Goal: Find specific page/section: Find specific page/section

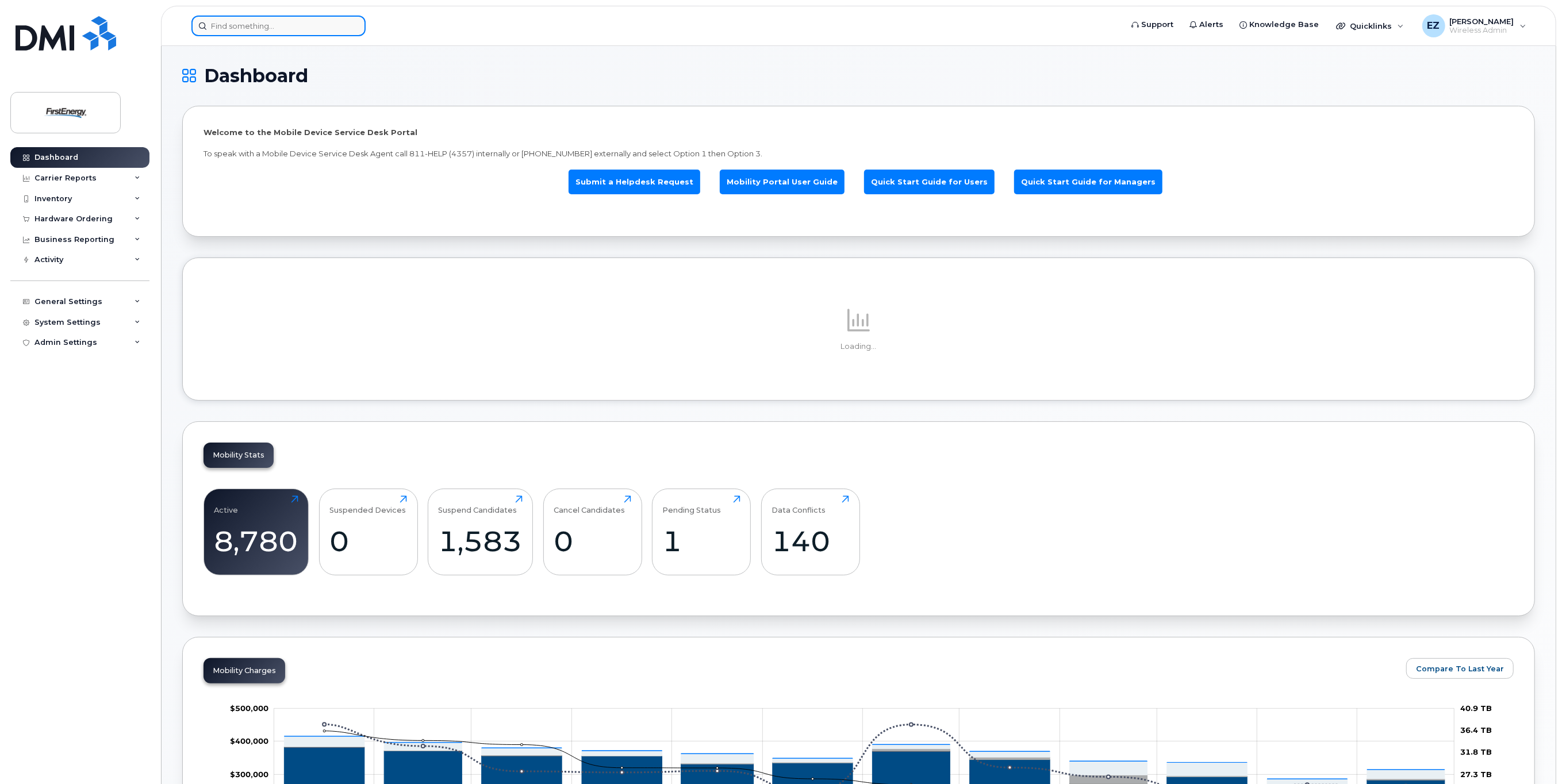
click at [234, 23] on input at bounding box center [278, 26] width 174 height 21
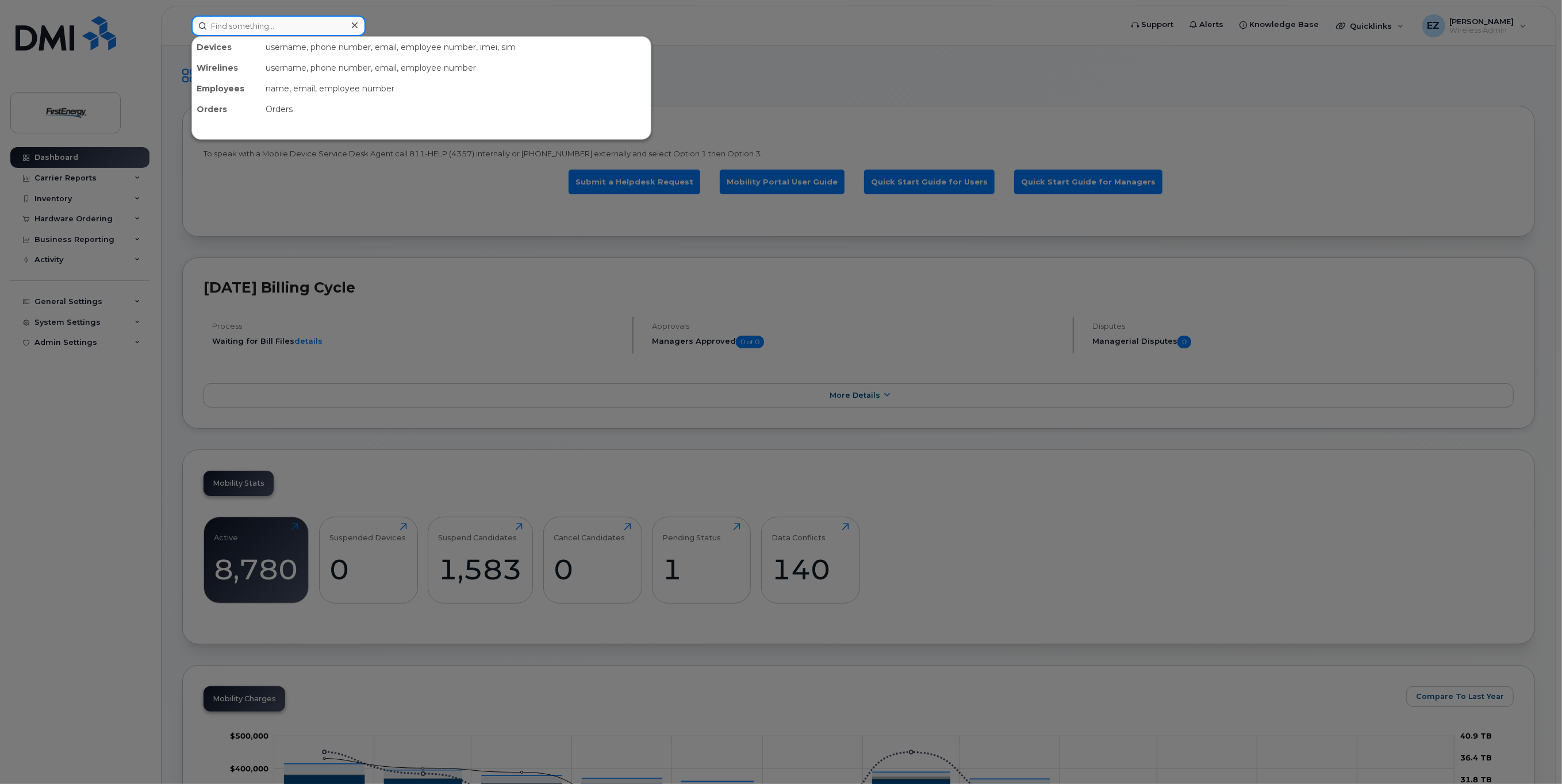
paste input "2162955047"
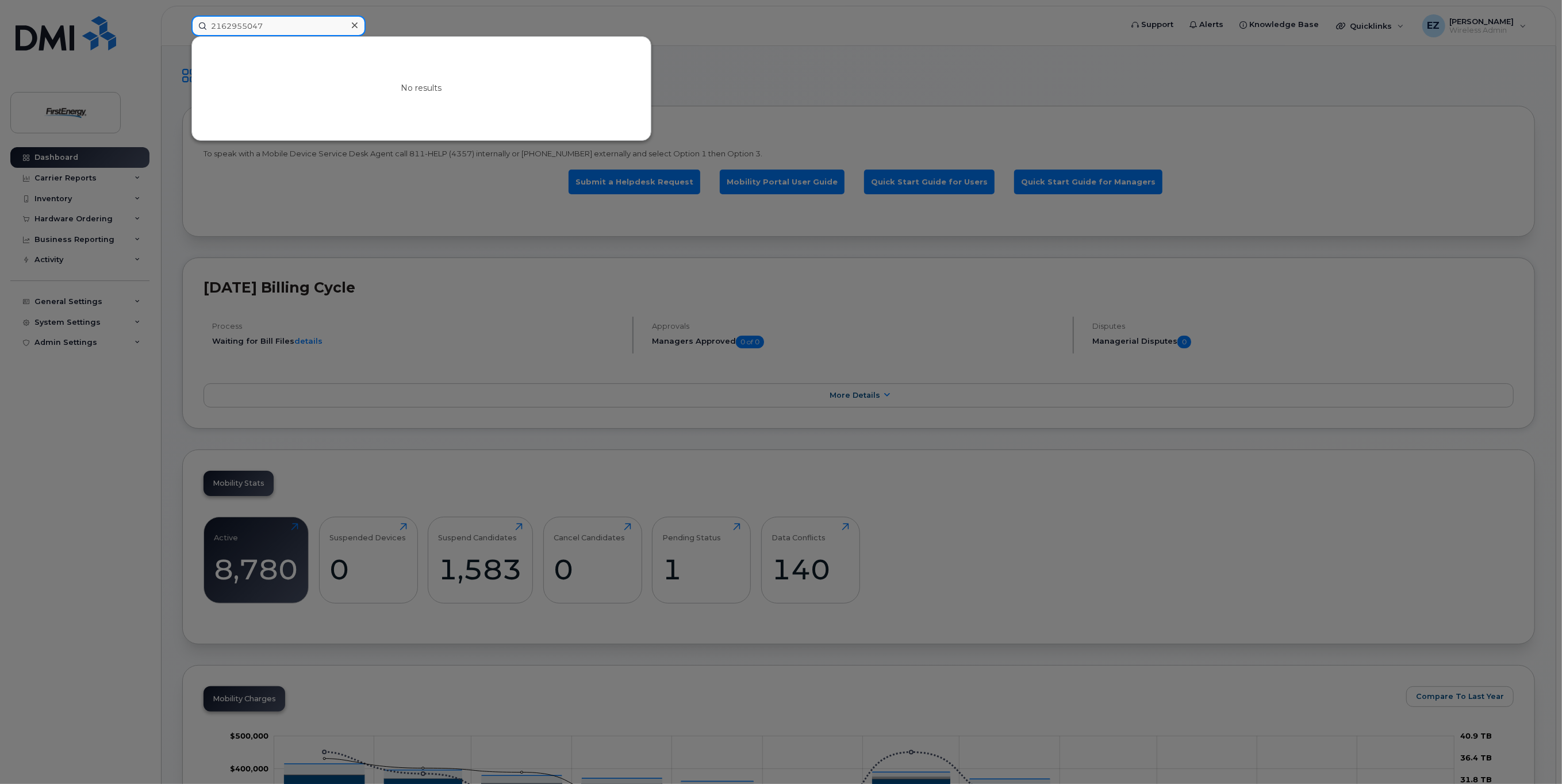
type input "2162955047"
click at [388, 232] on div at bounding box center [781, 392] width 1562 height 784
drag, startPoint x: 284, startPoint y: 30, endPoint x: 123, endPoint y: 21, distance: 161.3
click at [182, 23] on div "2162955047 No results" at bounding box center [652, 26] width 941 height 21
click at [297, 203] on div at bounding box center [781, 392] width 1562 height 784
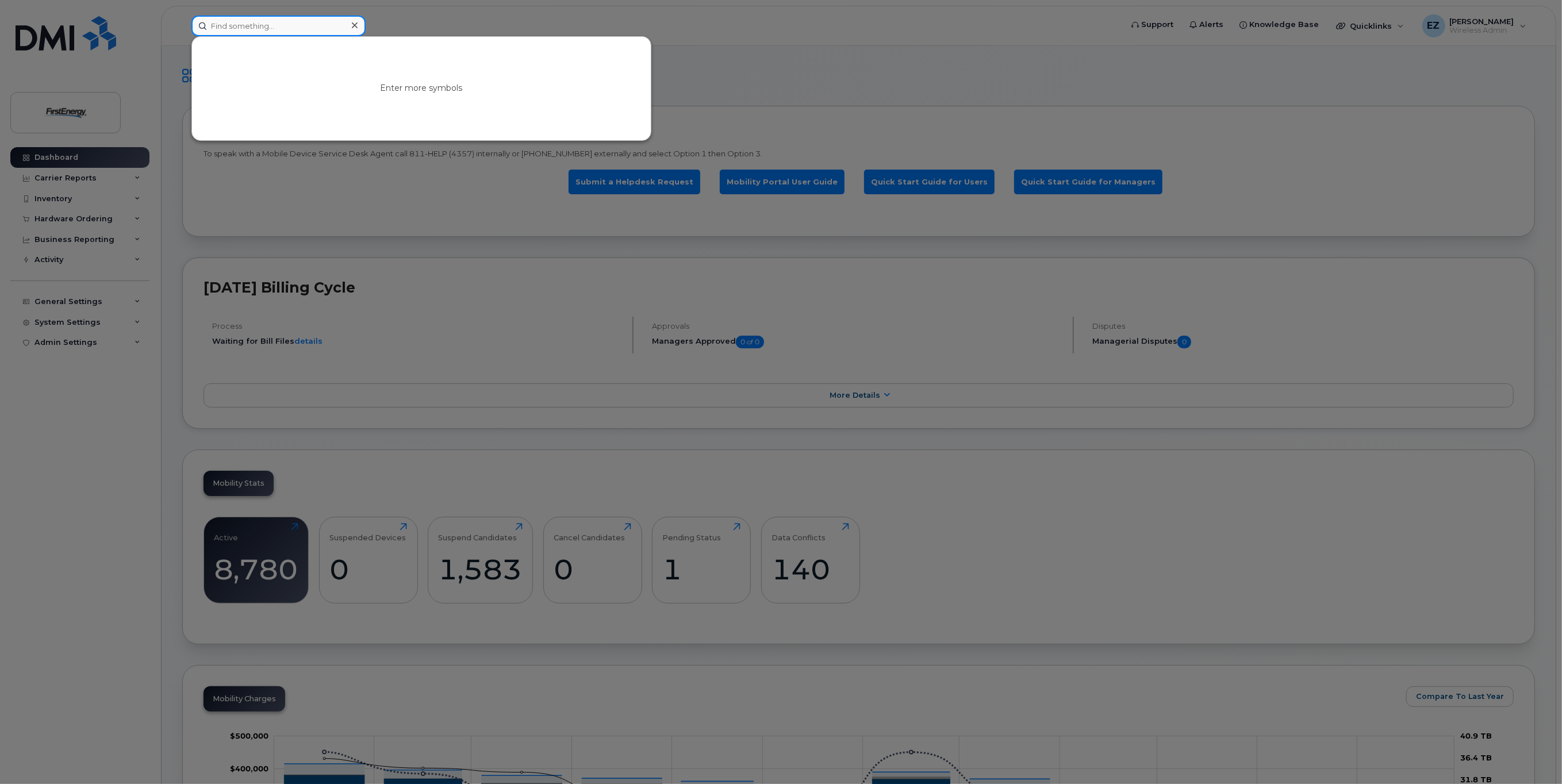
click at [311, 24] on input at bounding box center [278, 26] width 174 height 21
paste input "[PERSON_NAME]"
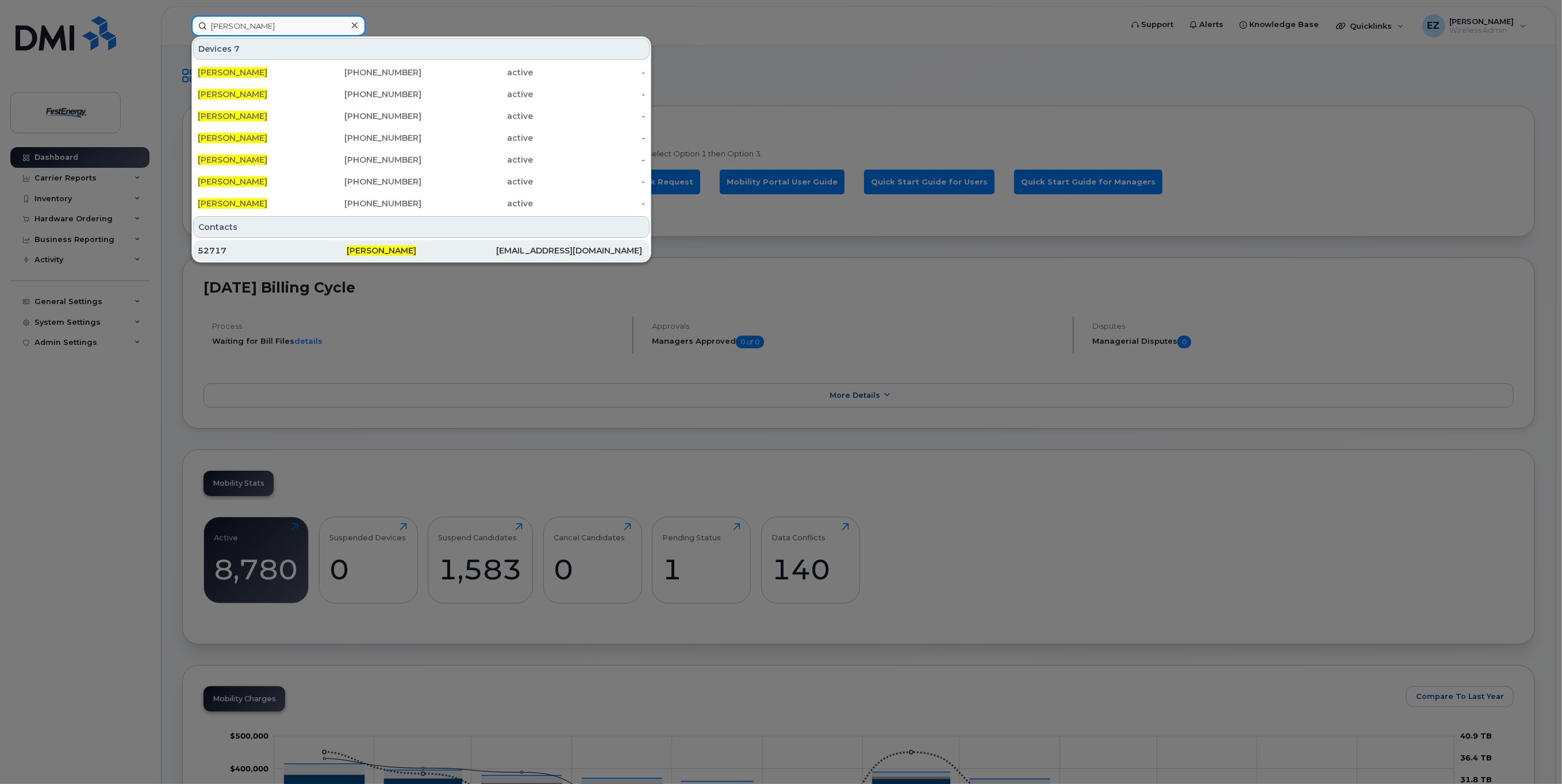
type input "[PERSON_NAME]"
click at [366, 257] on div "[PERSON_NAME]" at bounding box center [421, 250] width 149 height 21
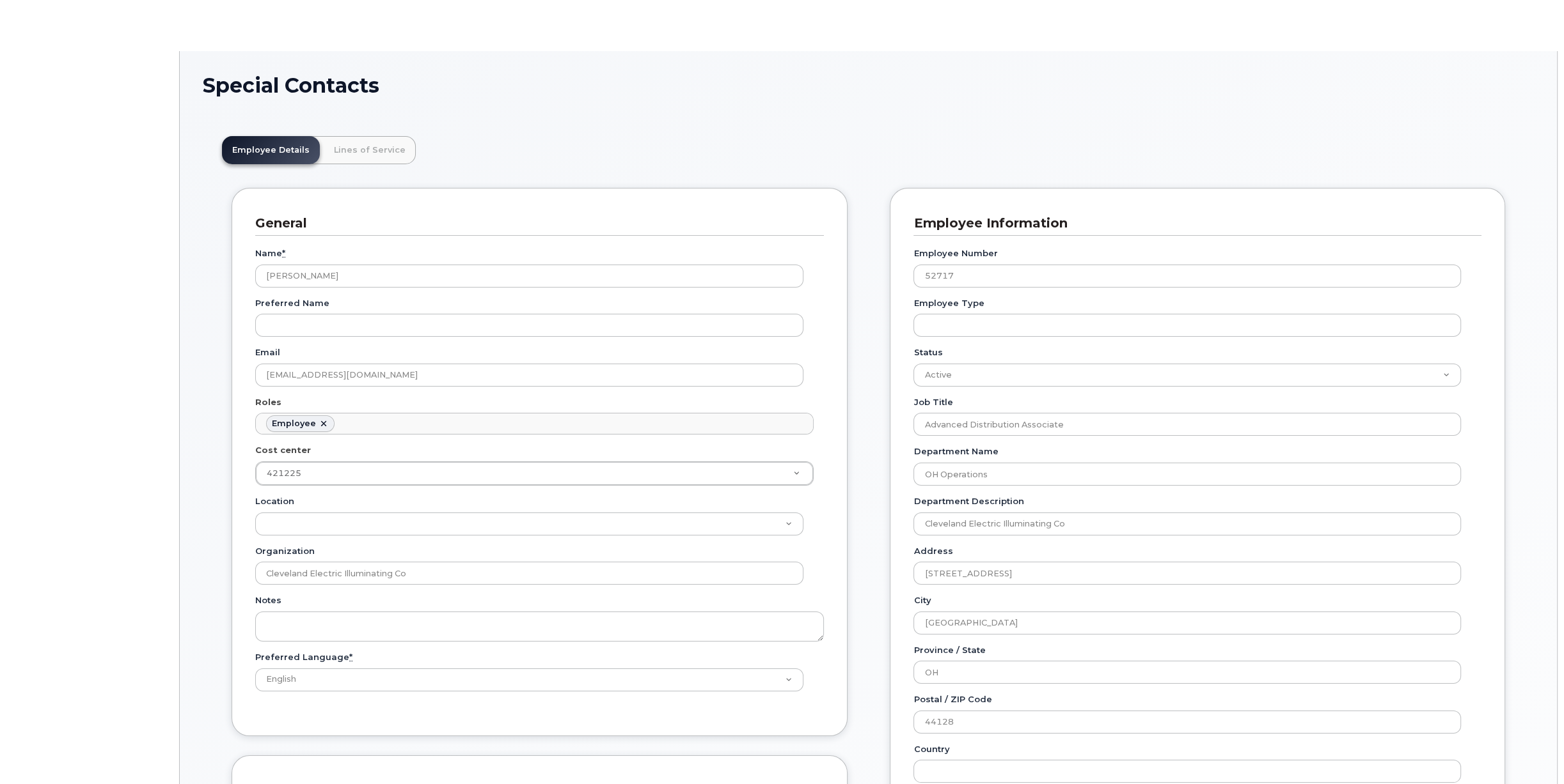
scroll to position [45, 0]
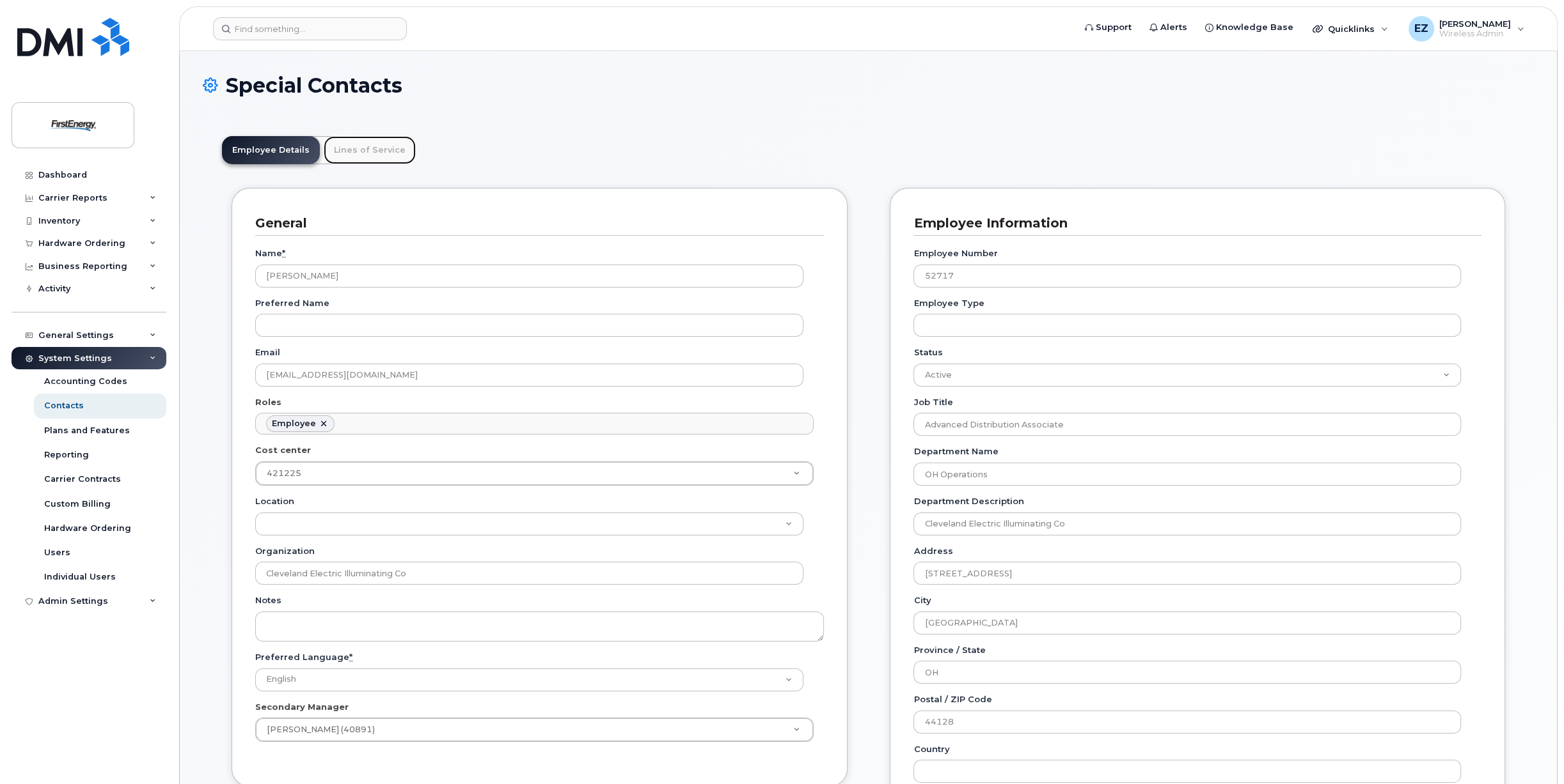
click at [353, 152] on link "Lines of Service" at bounding box center [369, 150] width 92 height 28
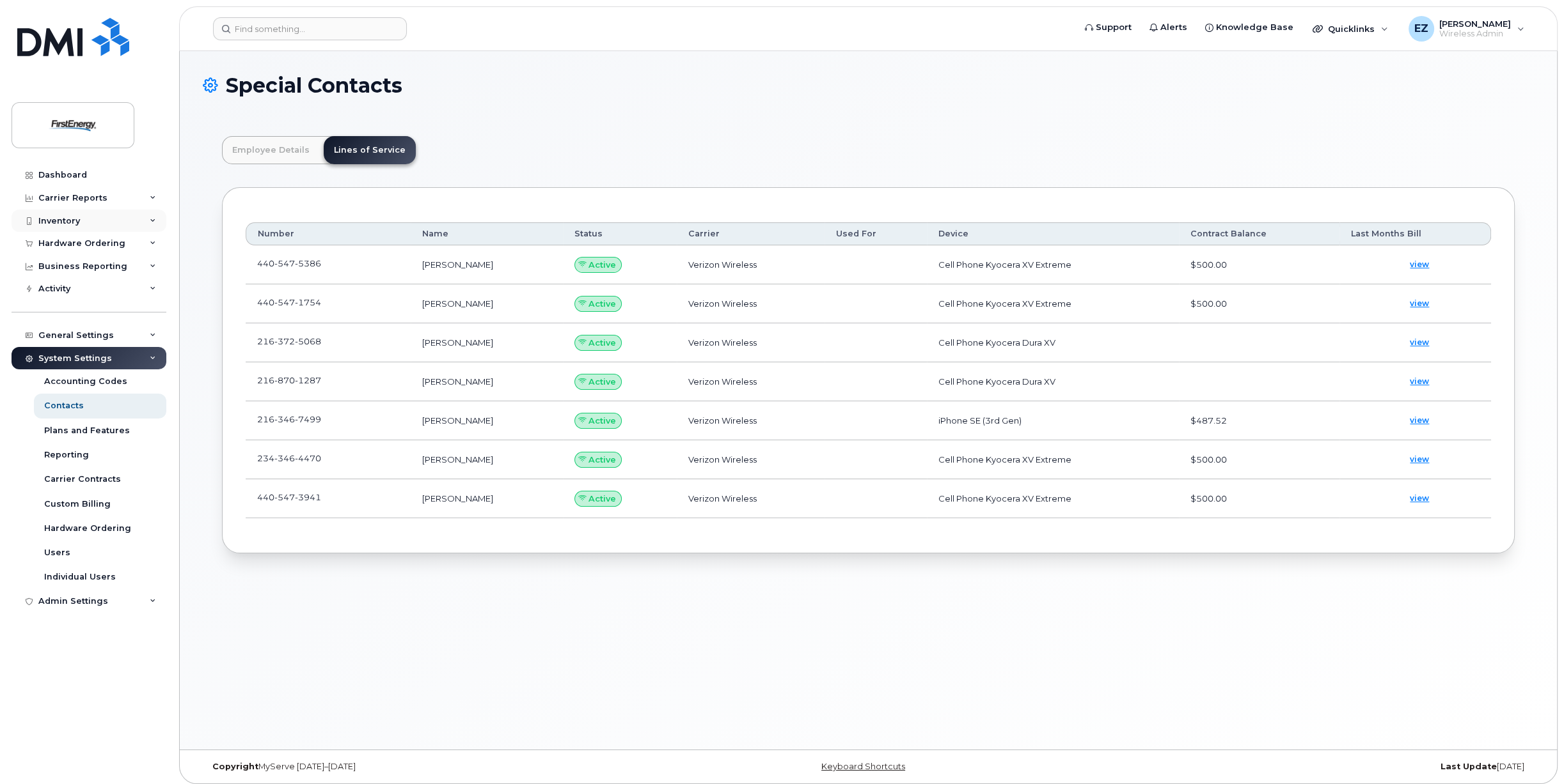
click at [71, 226] on div "Inventory" at bounding box center [88, 221] width 154 height 23
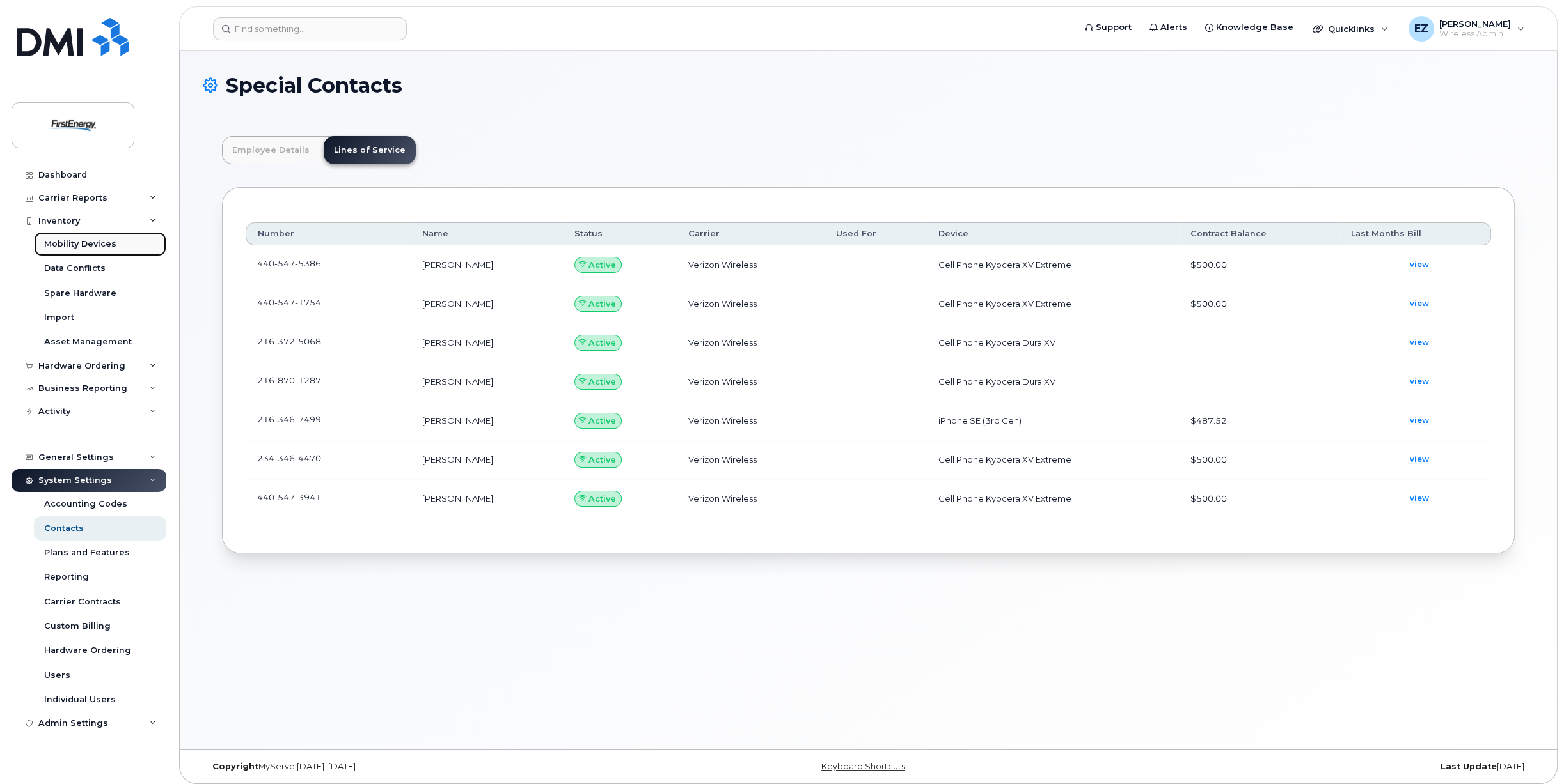
click at [87, 246] on div "Mobility Devices" at bounding box center [80, 244] width 72 height 11
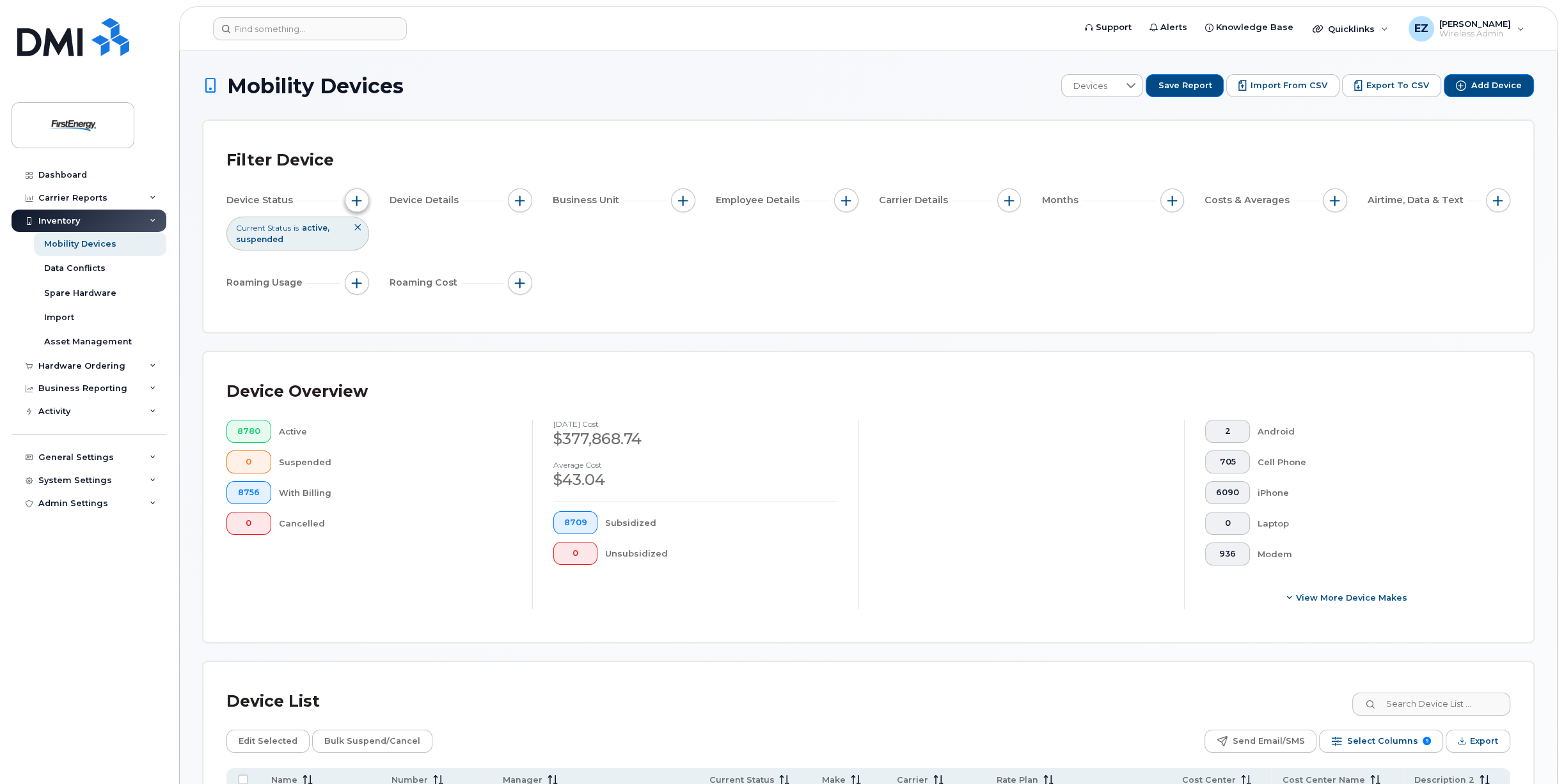
click at [360, 197] on span "button" at bounding box center [357, 201] width 11 height 11
click at [530, 260] on icon at bounding box center [534, 264] width 11 height 11
click at [387, 340] on input "Cancelled" at bounding box center [389, 336] width 11 height 11
checkbox input "true"
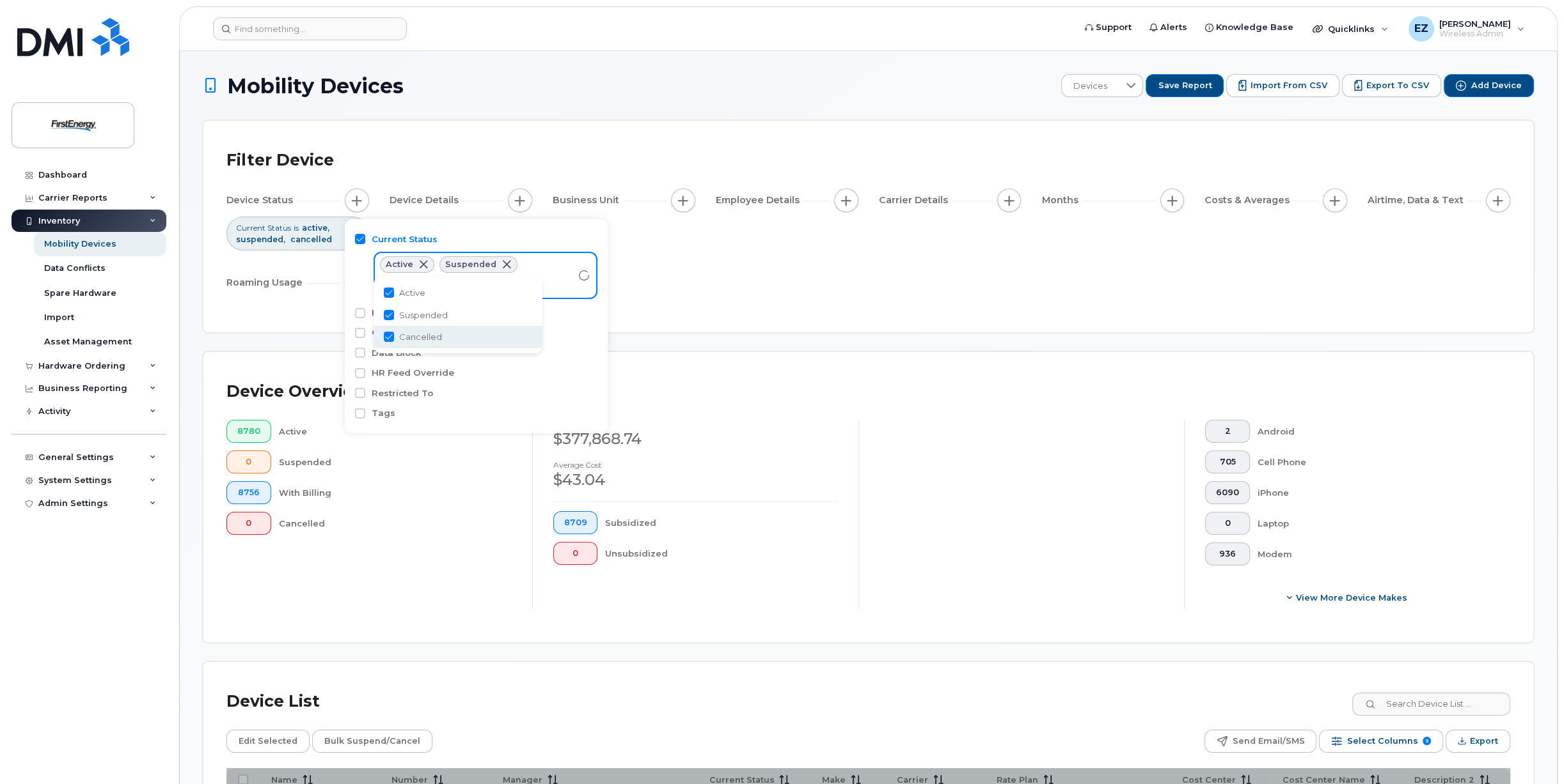
click at [780, 293] on div "Device Status Current Status is active suspended cancelled Device Details Busin…" at bounding box center [868, 244] width 1284 height 111
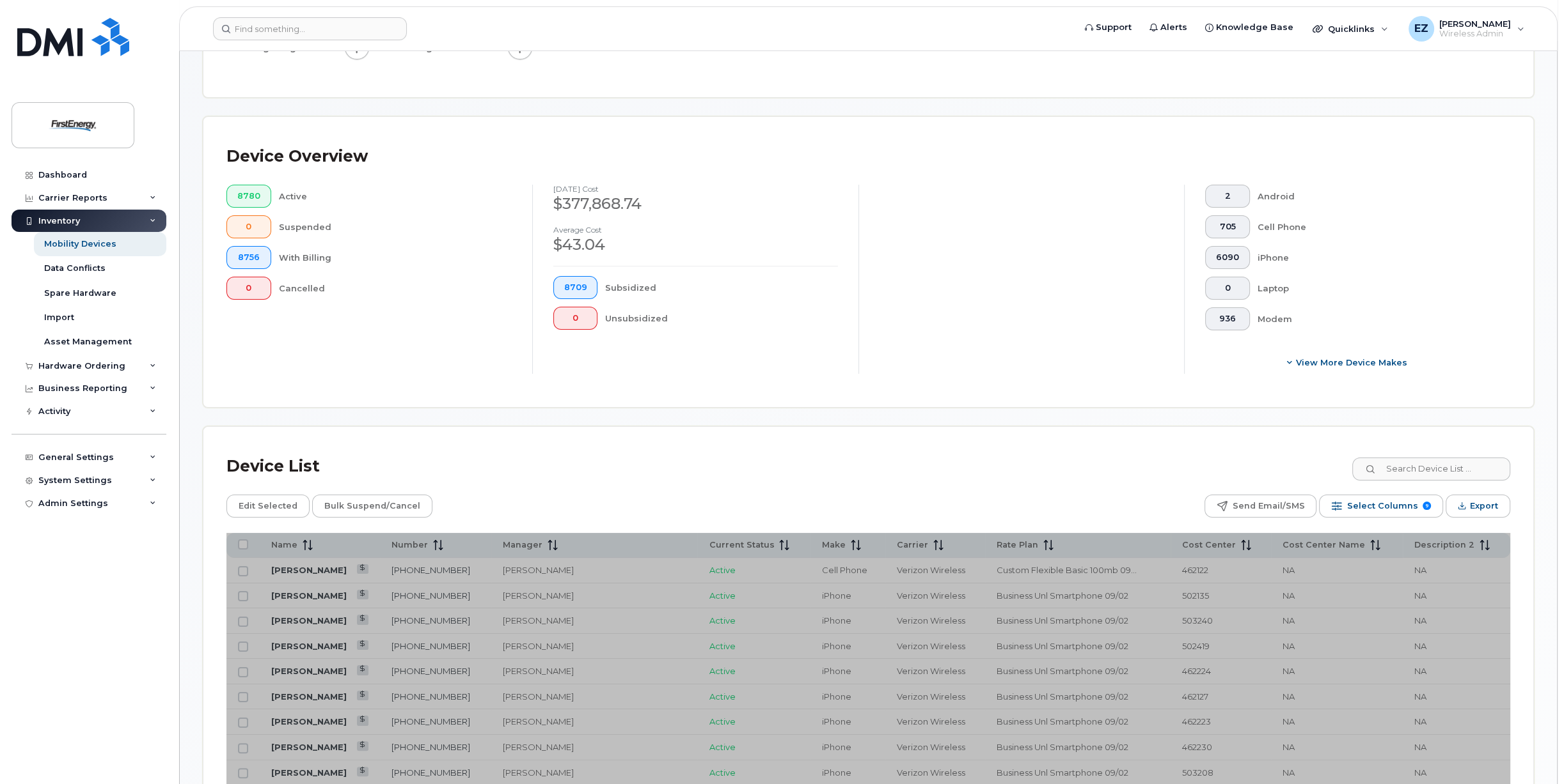
scroll to position [256, 0]
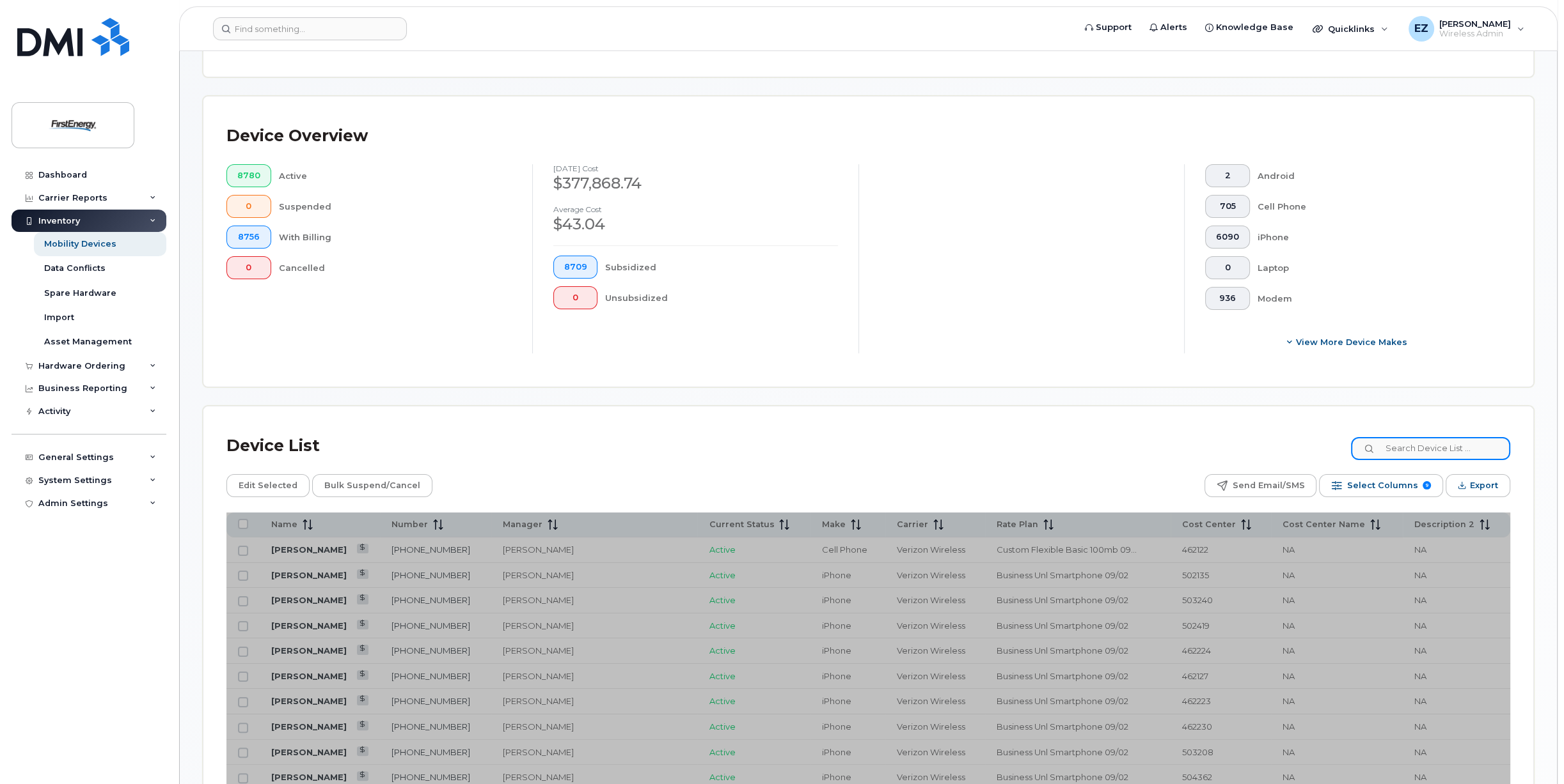
click at [1418, 448] on input at bounding box center [1430, 448] width 159 height 23
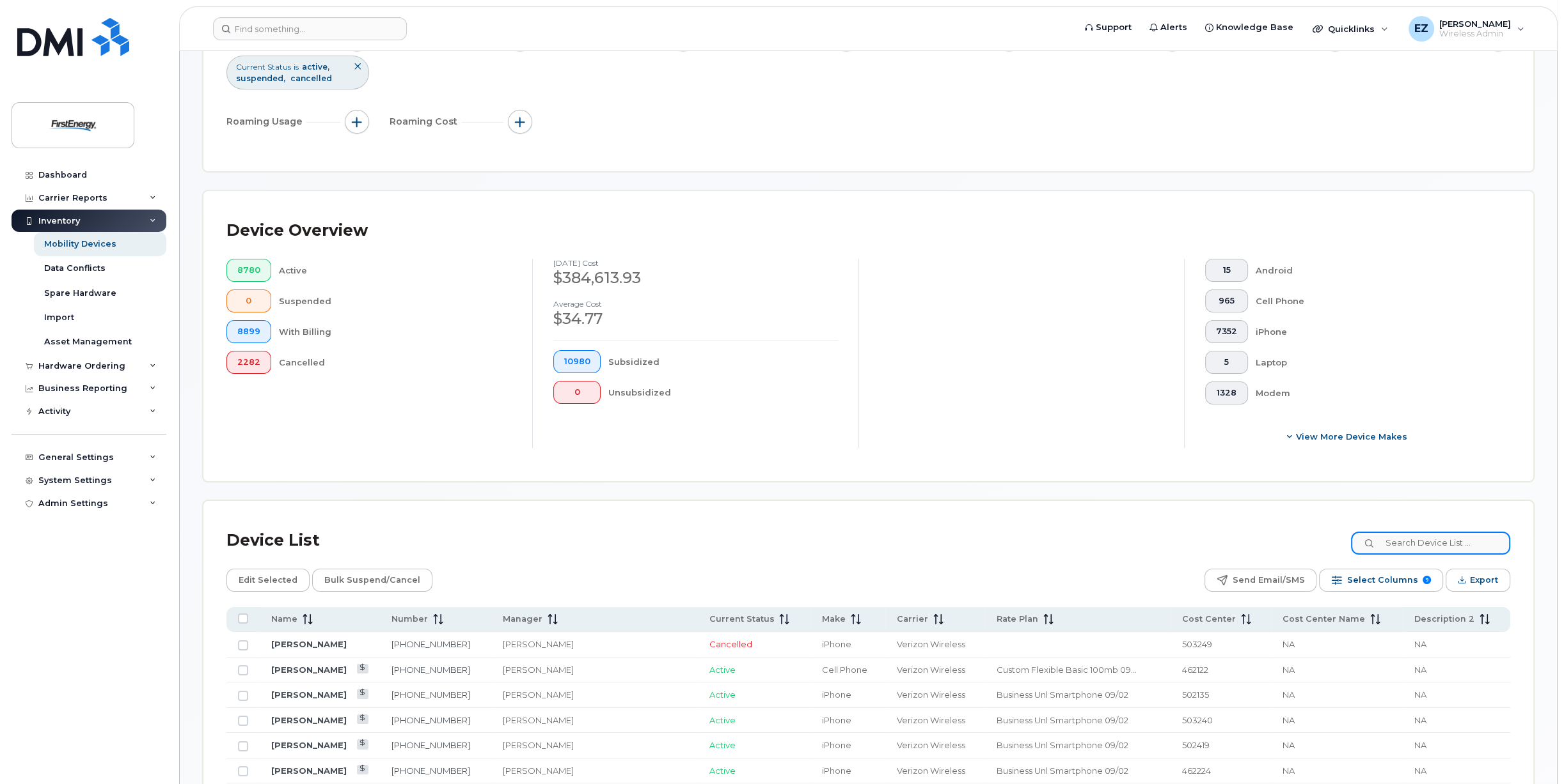
scroll to position [192, 0]
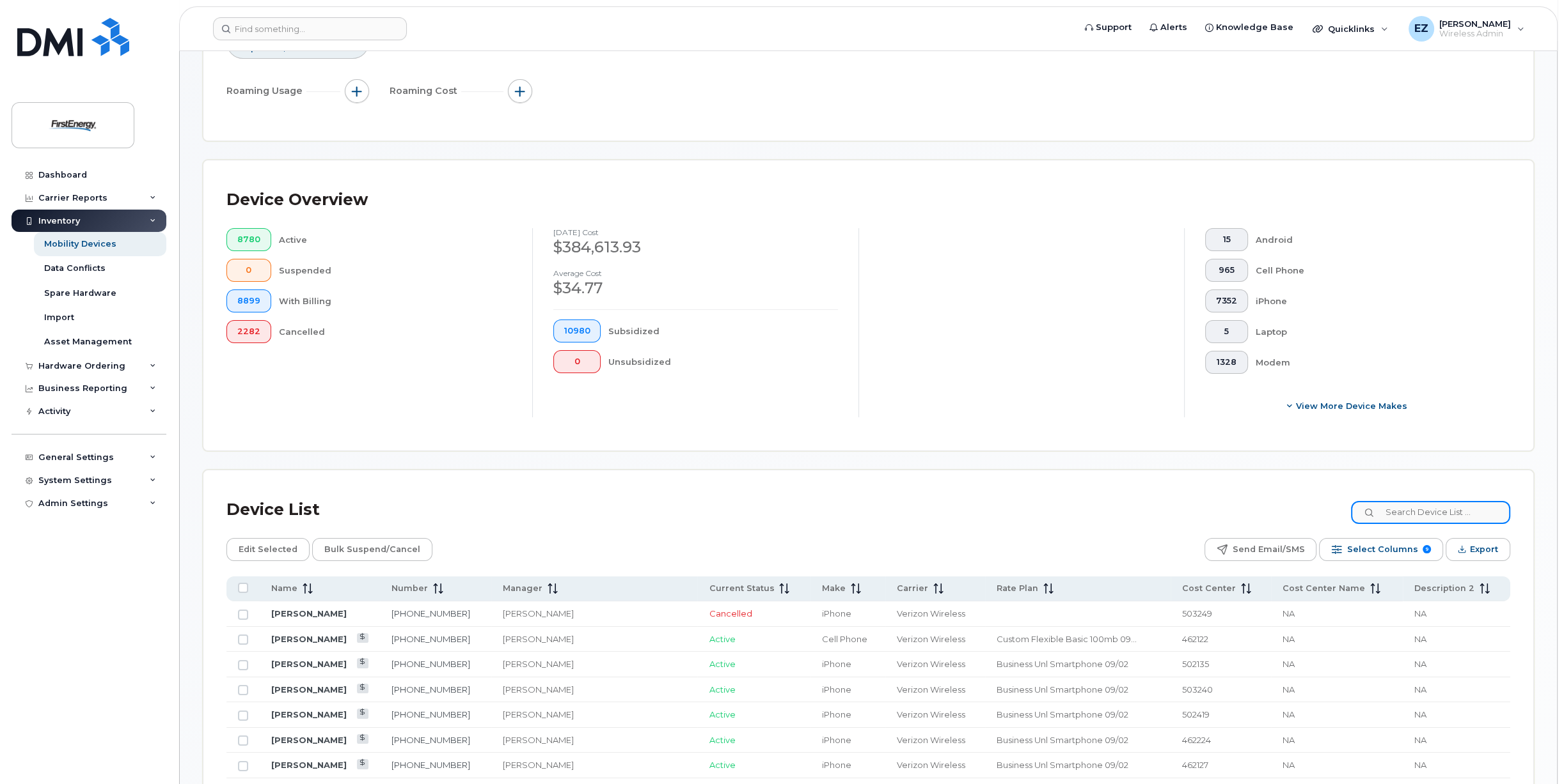
click at [1432, 510] on input at bounding box center [1430, 513] width 159 height 23
paste input "2162955047"
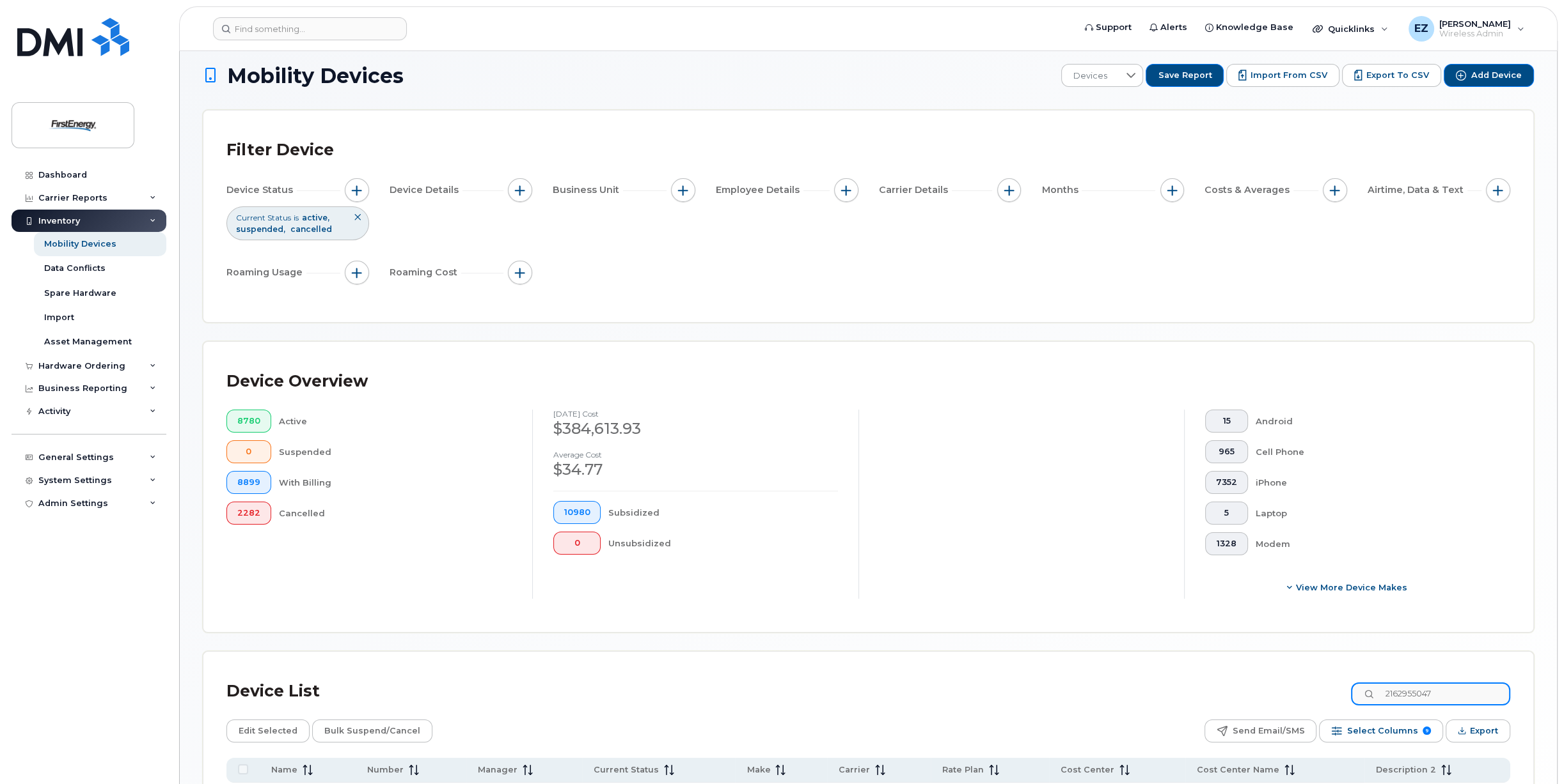
scroll to position [0, 0]
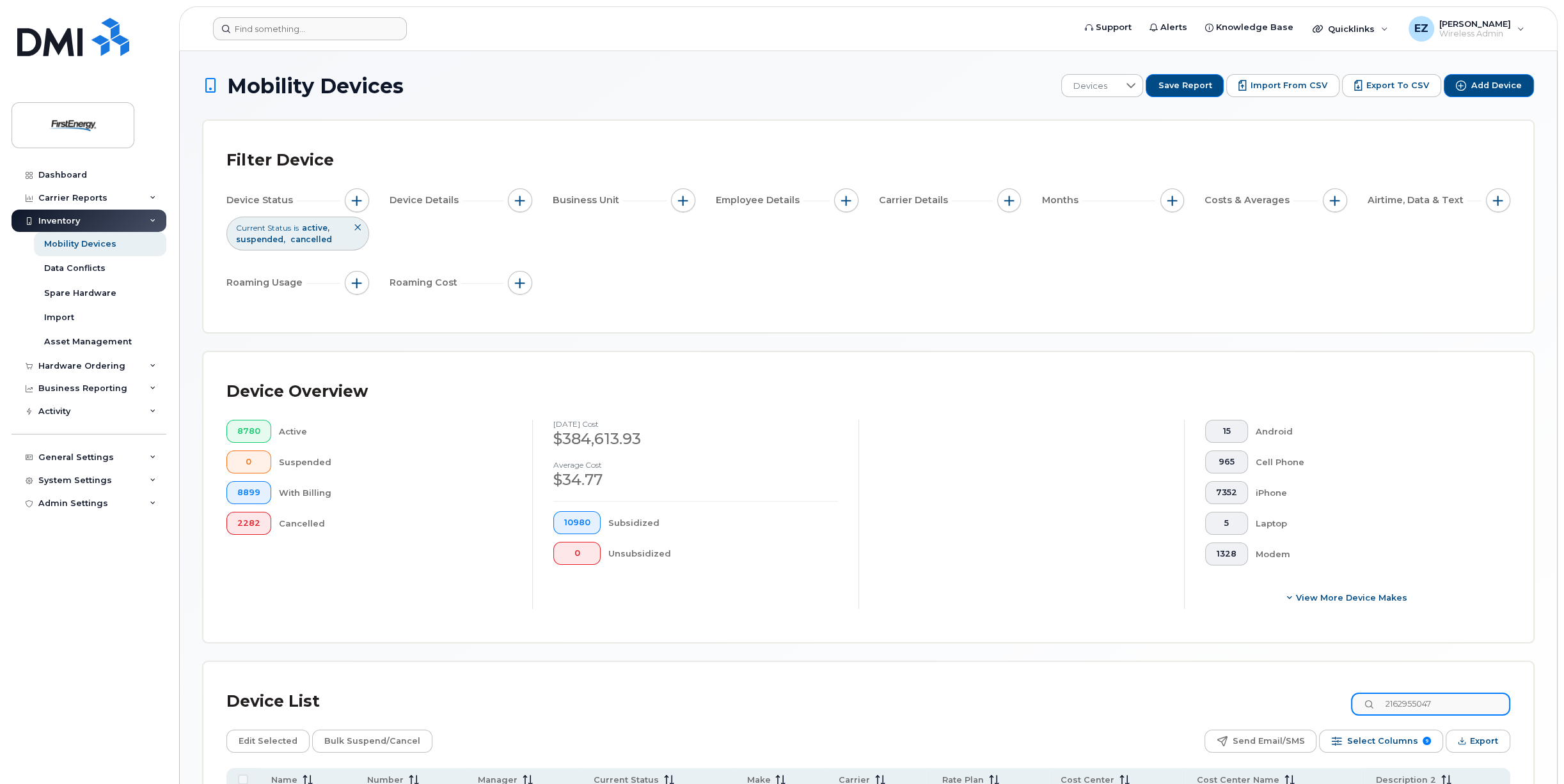
type input "2162955047"
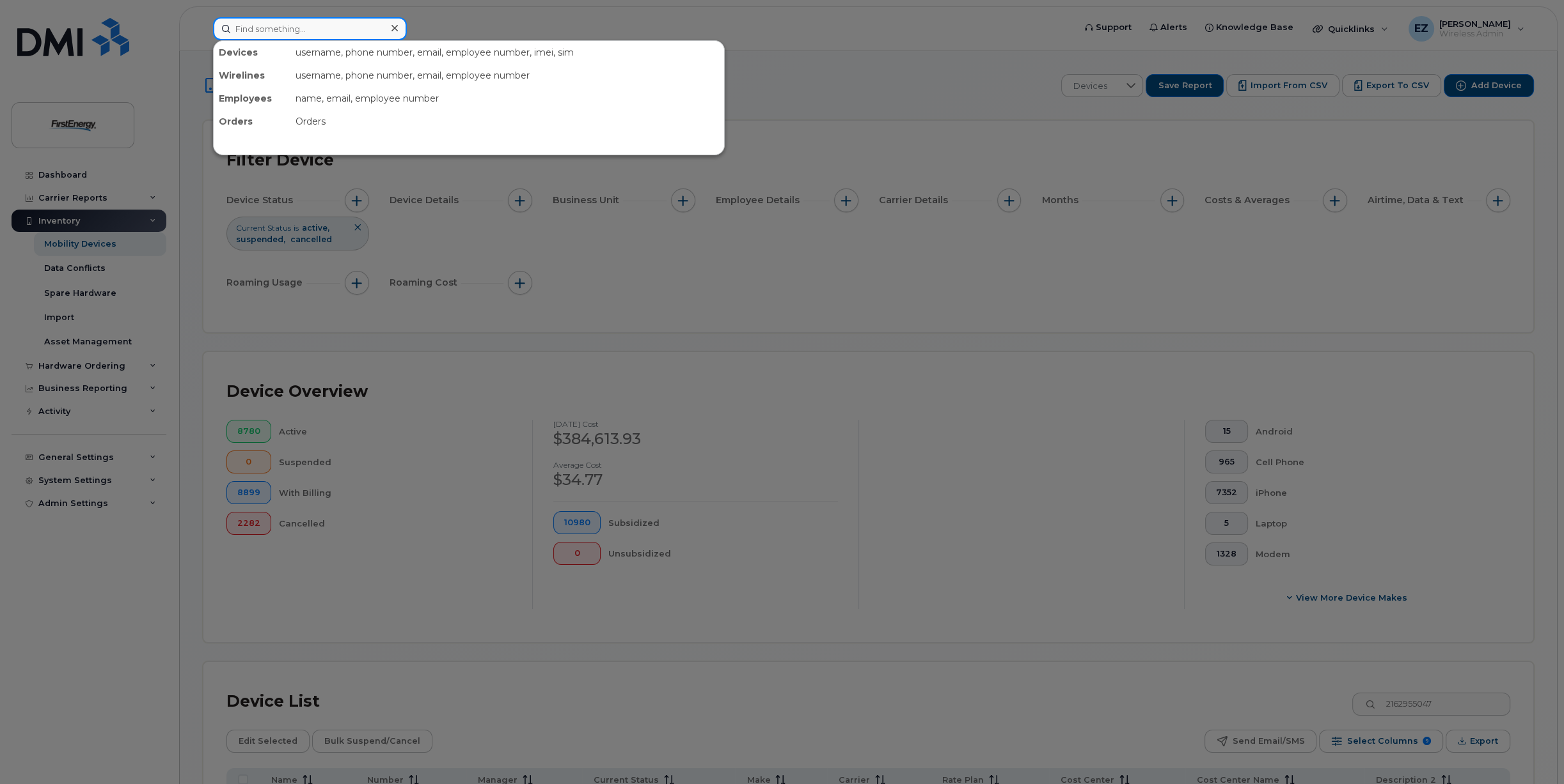
click at [333, 34] on input at bounding box center [310, 29] width 194 height 23
paste input "2162955047"
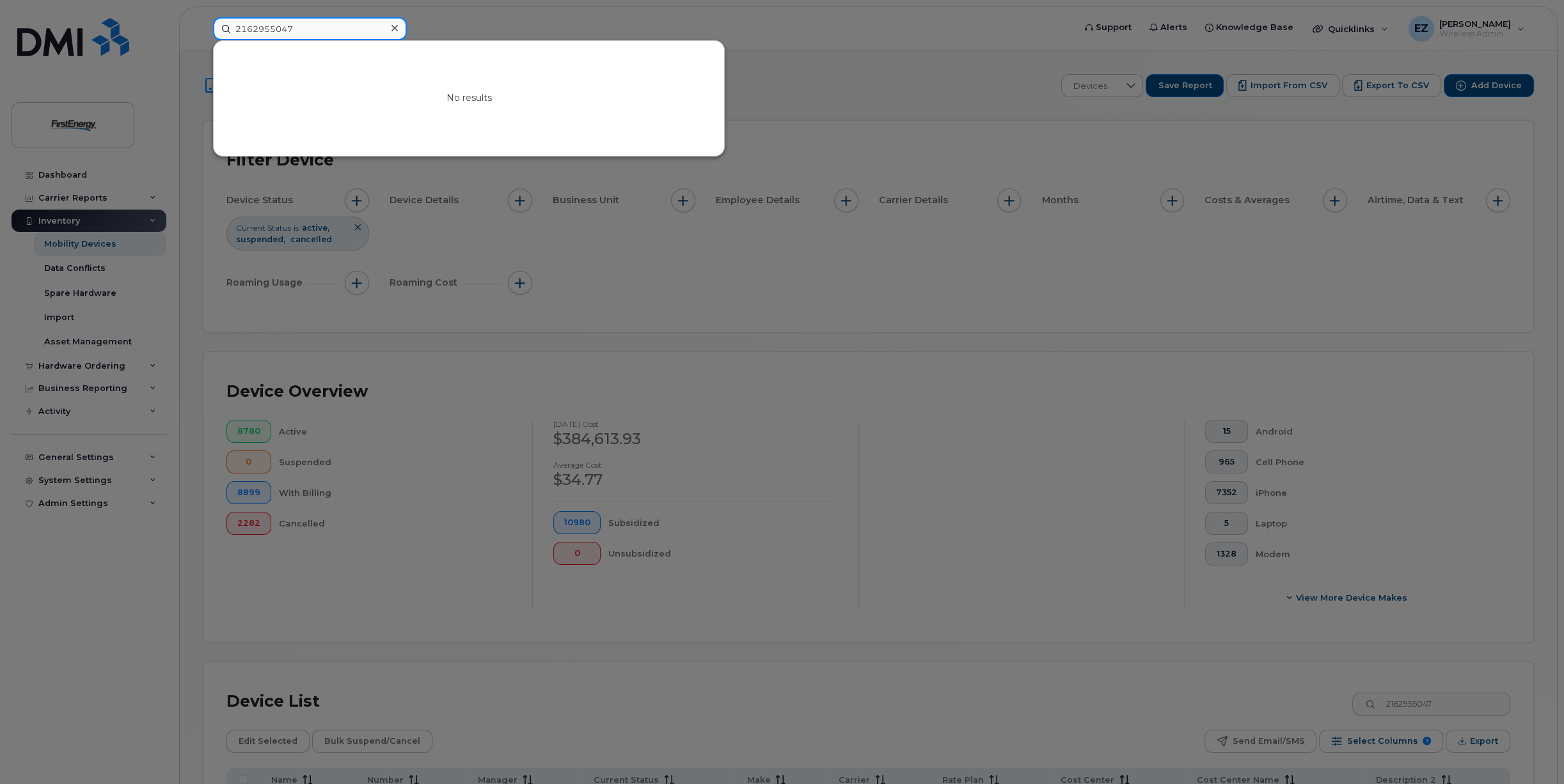
type input "2162955047"
drag, startPoint x: 307, startPoint y: 28, endPoint x: 128, endPoint y: 26, distance: 179.0
click at [203, 26] on div "2162955047 No results" at bounding box center [639, 29] width 873 height 23
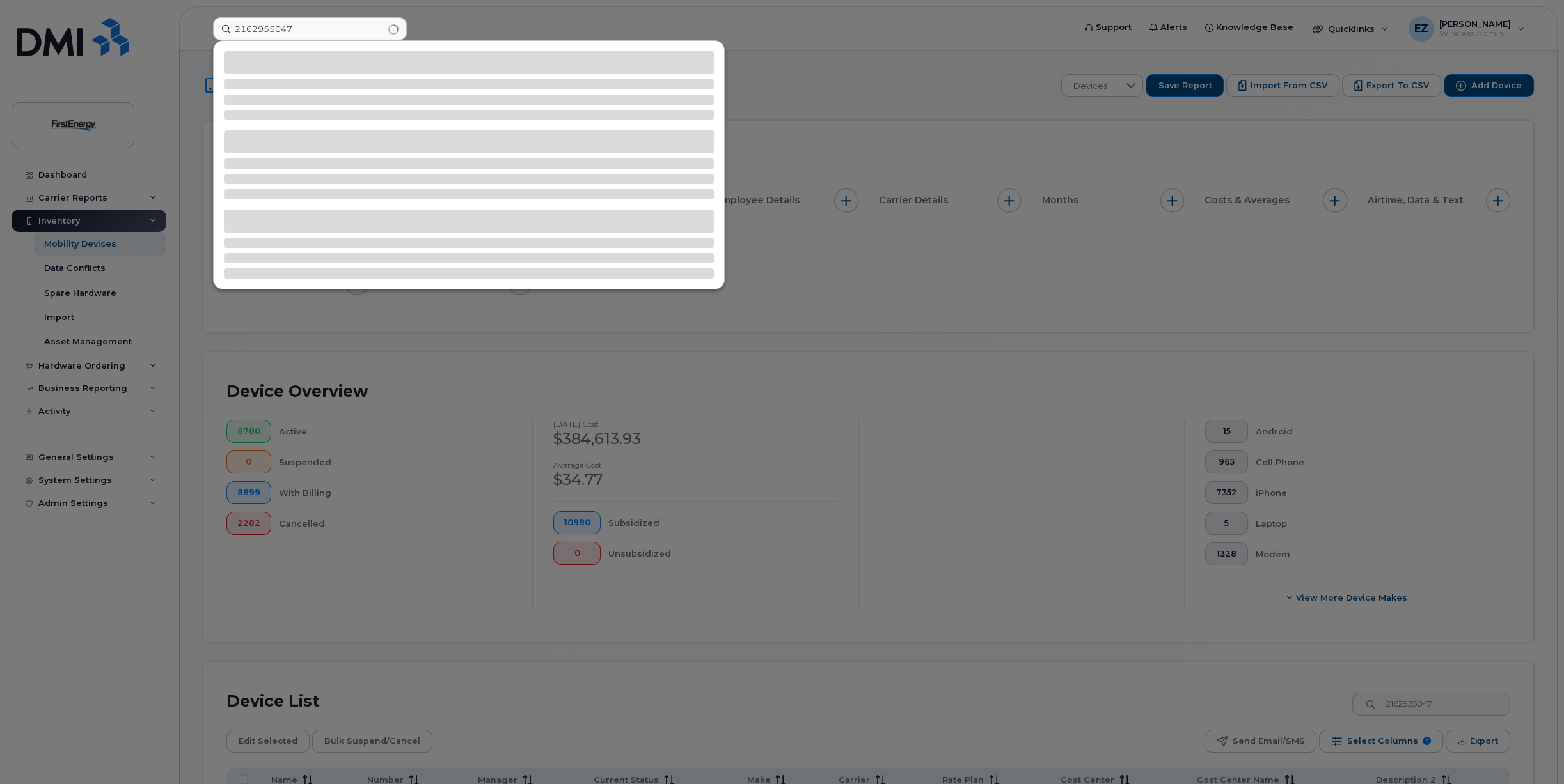
click at [1160, 555] on div at bounding box center [782, 392] width 1564 height 784
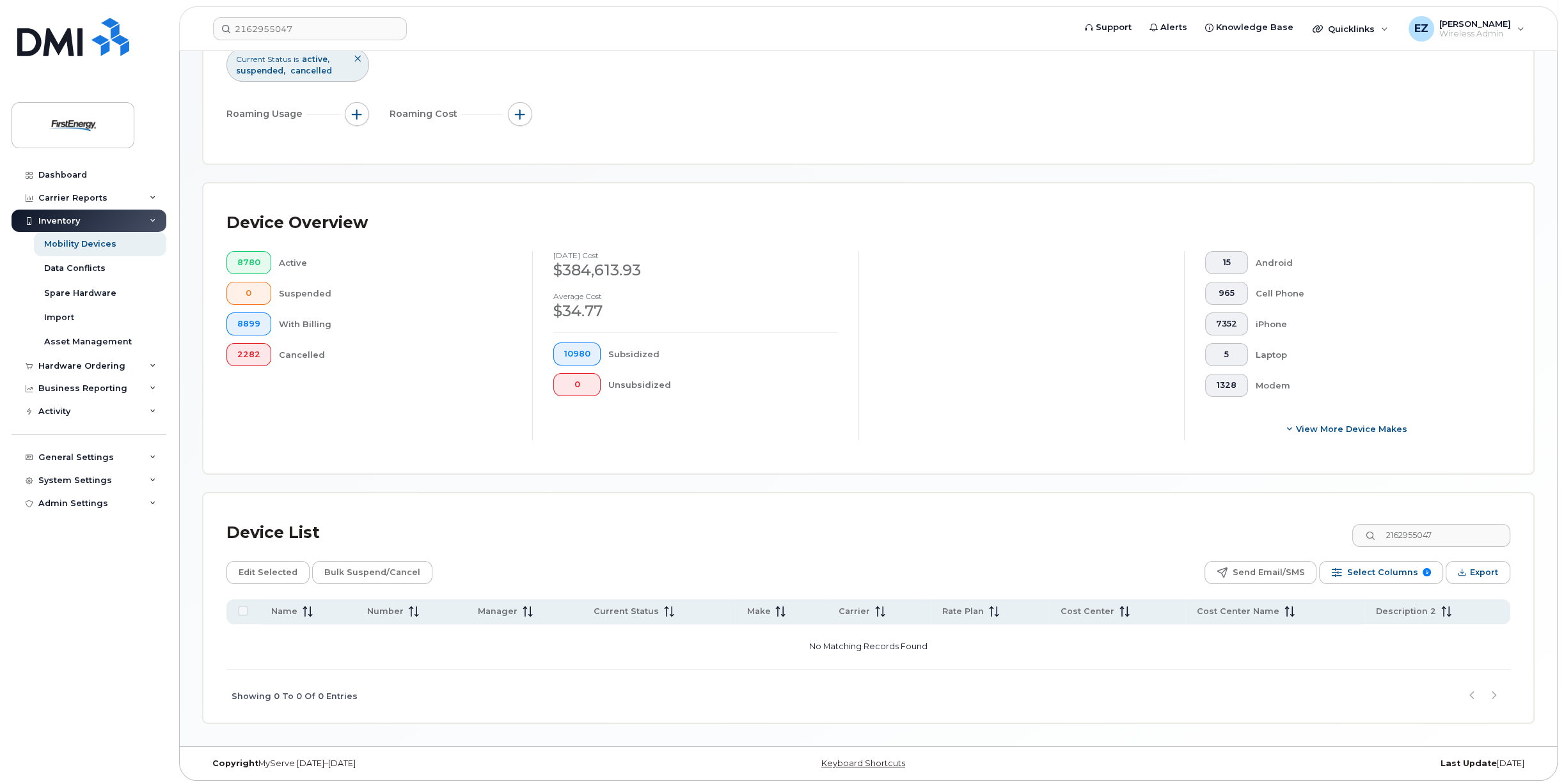
scroll to position [170, 0]
click at [1468, 532] on input "2162955047" at bounding box center [1430, 534] width 159 height 23
